Goal: Complete application form

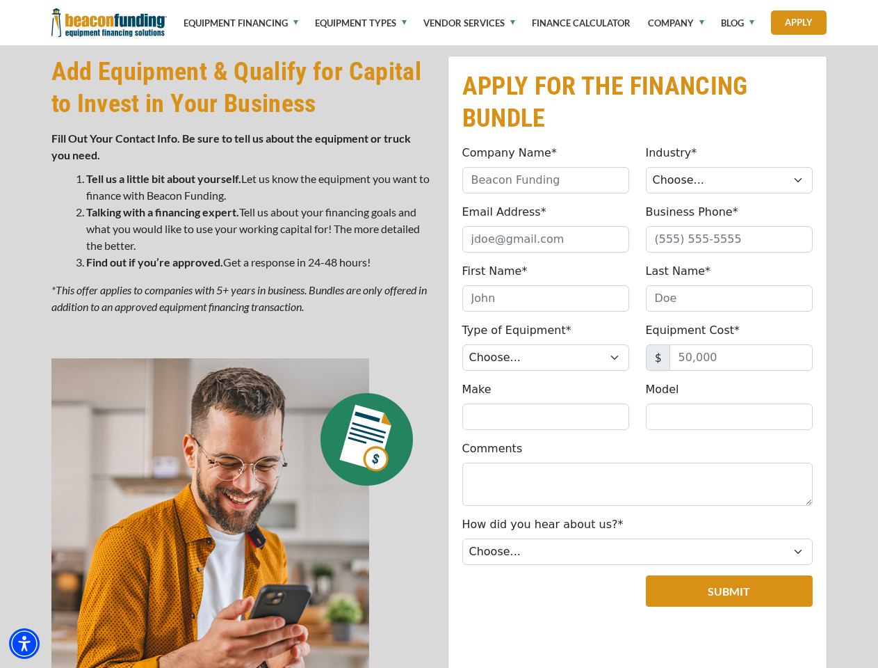
scroll to position [699, 0]
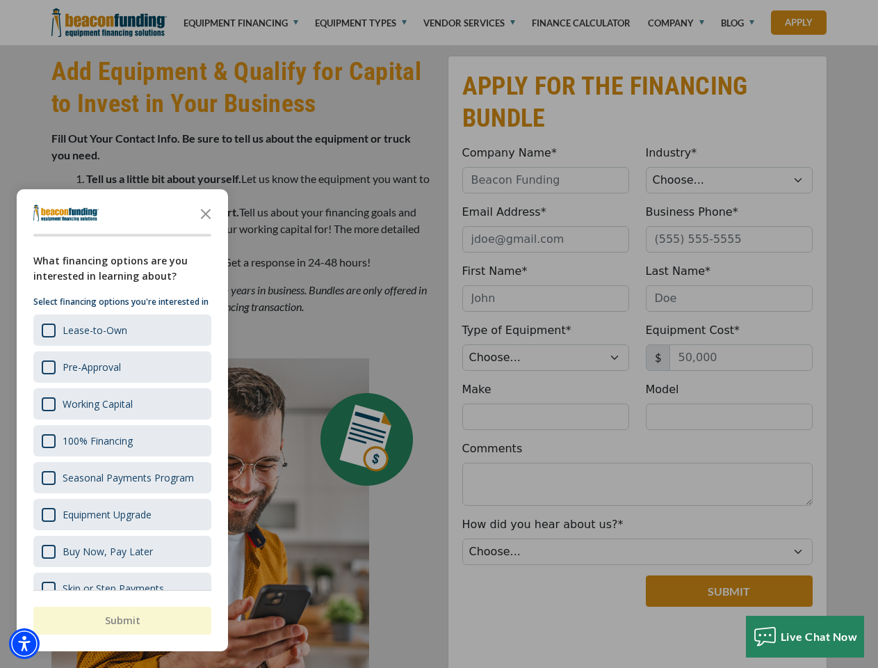
click at [439, 0] on div at bounding box center [439, 334] width 878 height 668
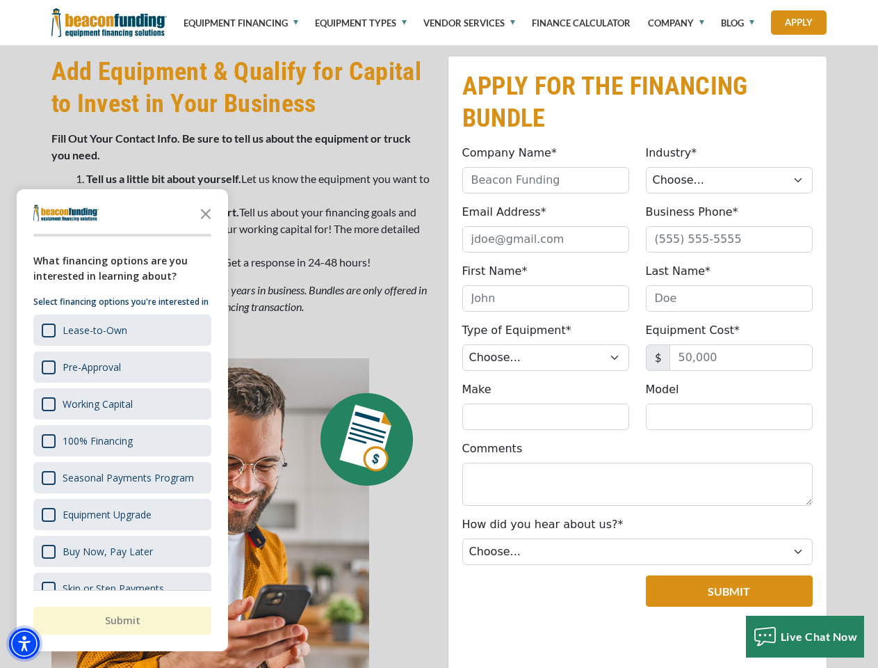
click at [24, 643] on img "Accessibility Menu" at bounding box center [24, 643] width 31 height 31
